Goal: Transaction & Acquisition: Purchase product/service

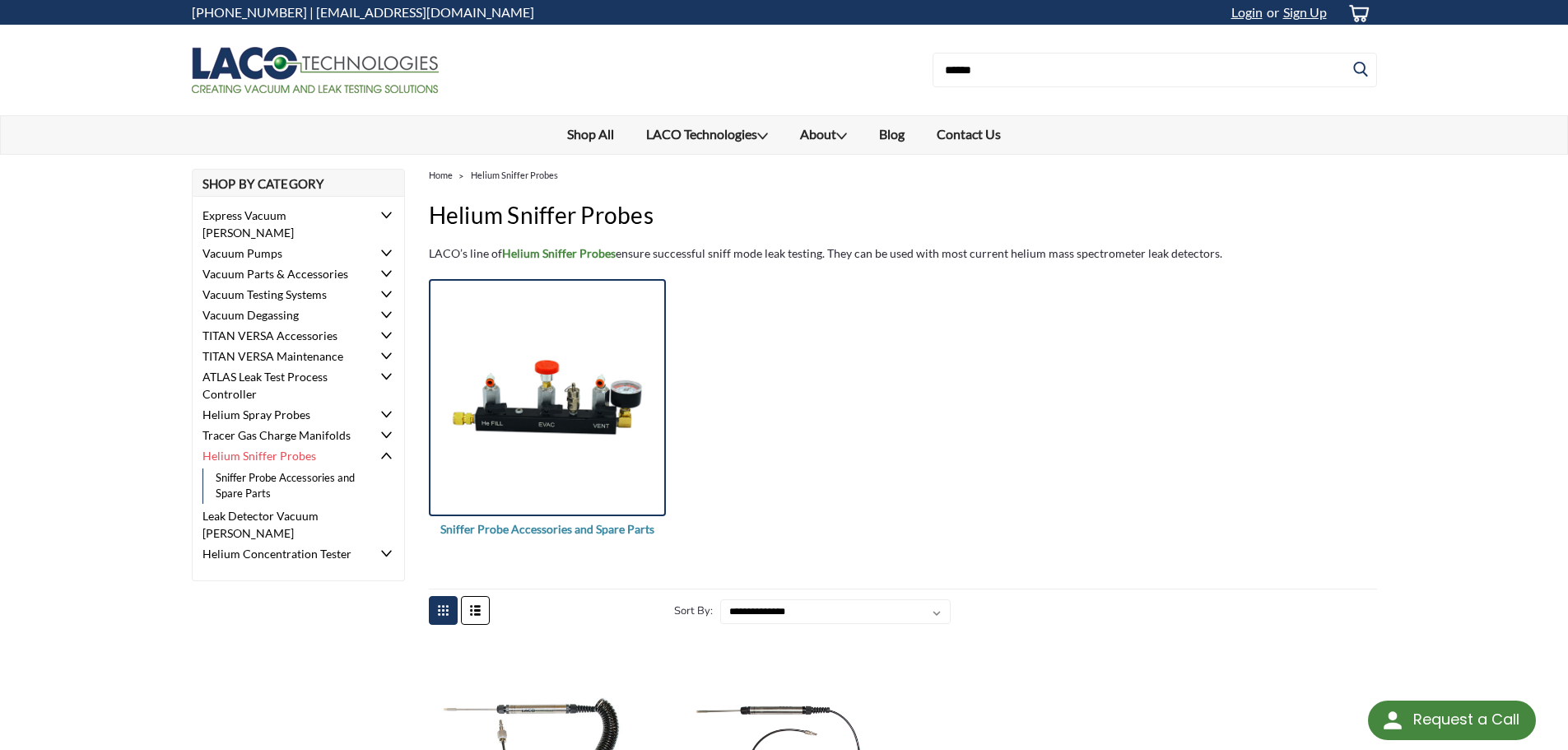
click at [571, 426] on img "Sniffer Probe Accessories and Spare Parts" at bounding box center [547, 396] width 237 height 171
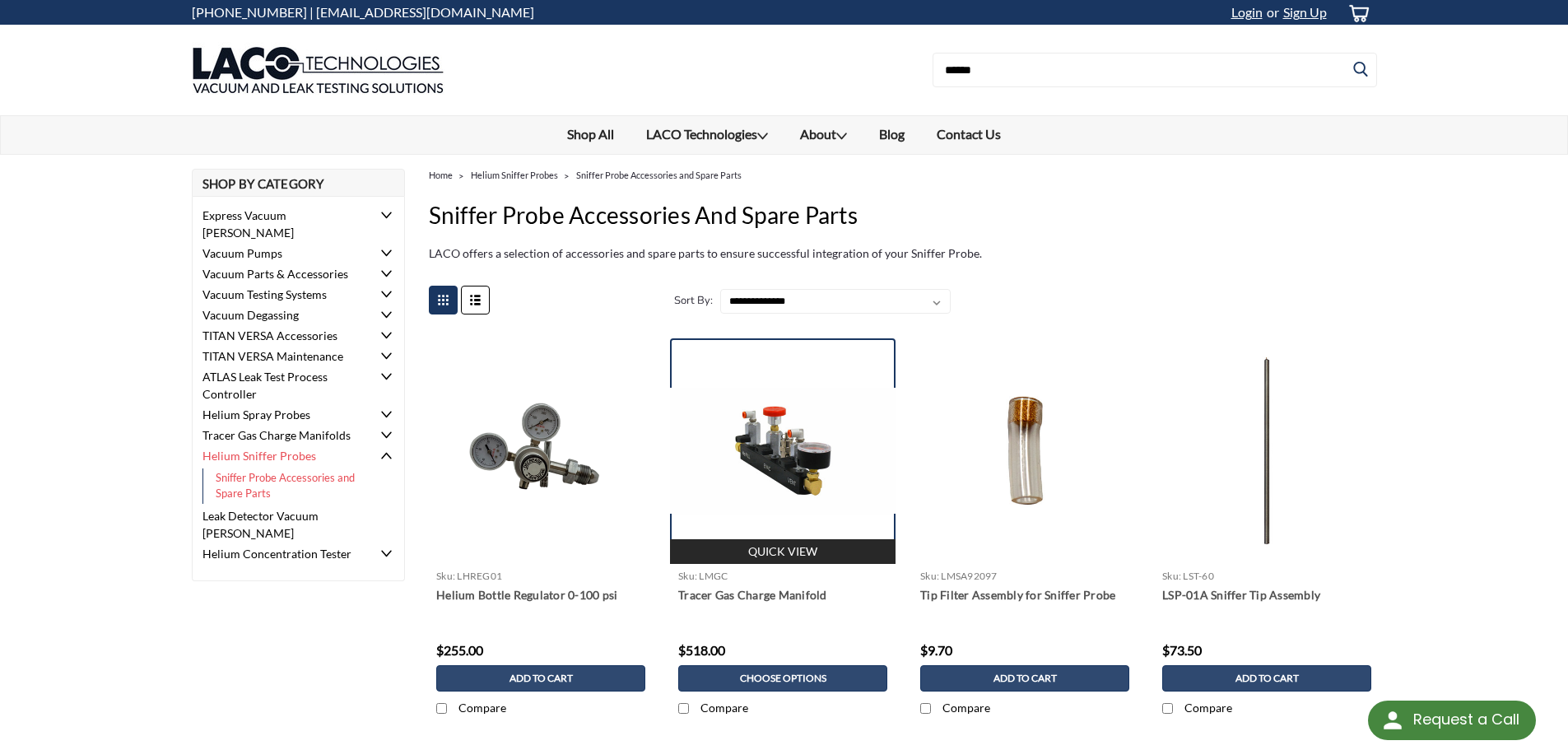
click at [801, 478] on img at bounding box center [782, 451] width 225 height 127
